Goal: Information Seeking & Learning: Learn about a topic

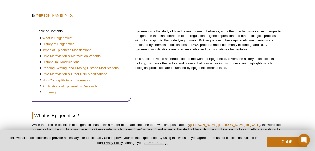
scroll to position [109, 0]
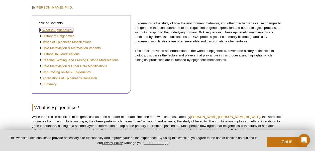
click at [67, 28] on link "What is Epigenetics?" at bounding box center [57, 30] width 34 height 5
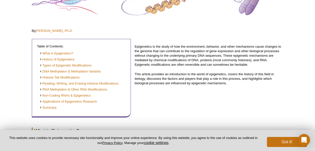
scroll to position [98, 0]
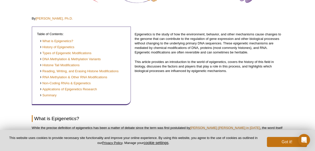
scroll to position [109, 0]
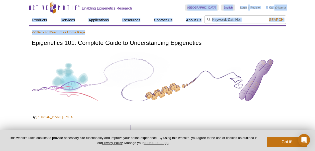
drag, startPoint x: 183, startPoint y: 34, endPoint x: 131, endPoint y: -16, distance: 71.2
